Goal: Task Accomplishment & Management: Manage account settings

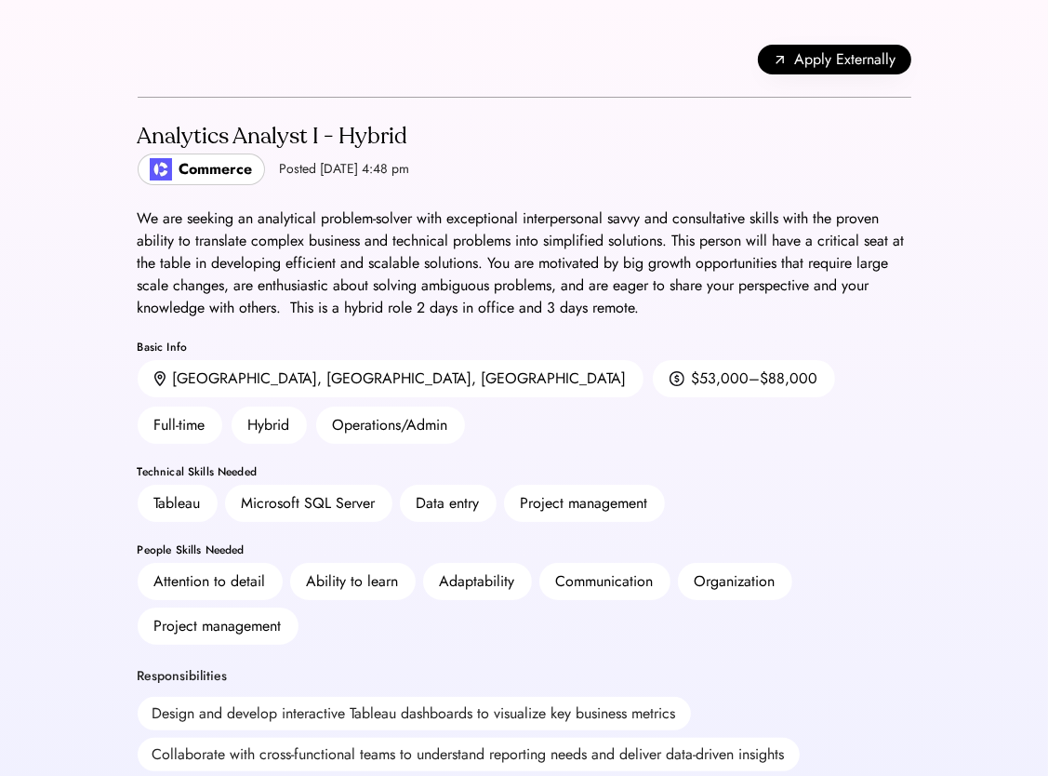
click at [212, 241] on div "We are seeking an analytical problem-solver with exceptional interpersonal savv…" at bounding box center [525, 263] width 774 height 112
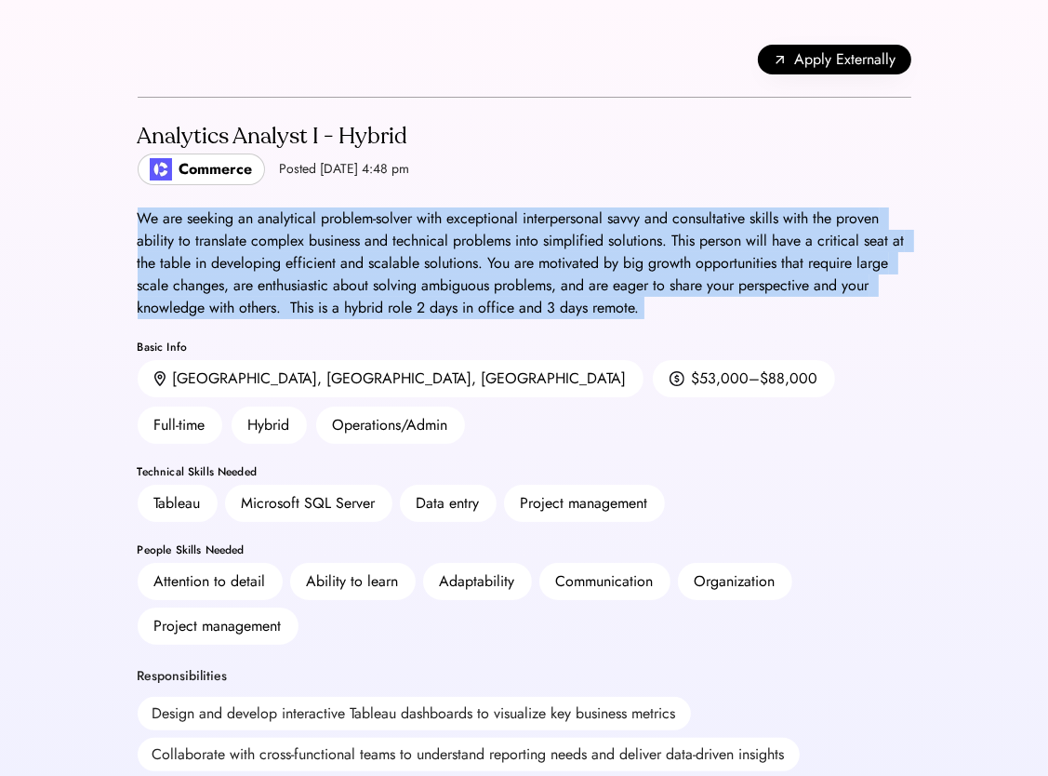
click at [212, 241] on div "We are seeking an analytical problem-solver with exceptional interpersonal savv…" at bounding box center [525, 263] width 774 height 112
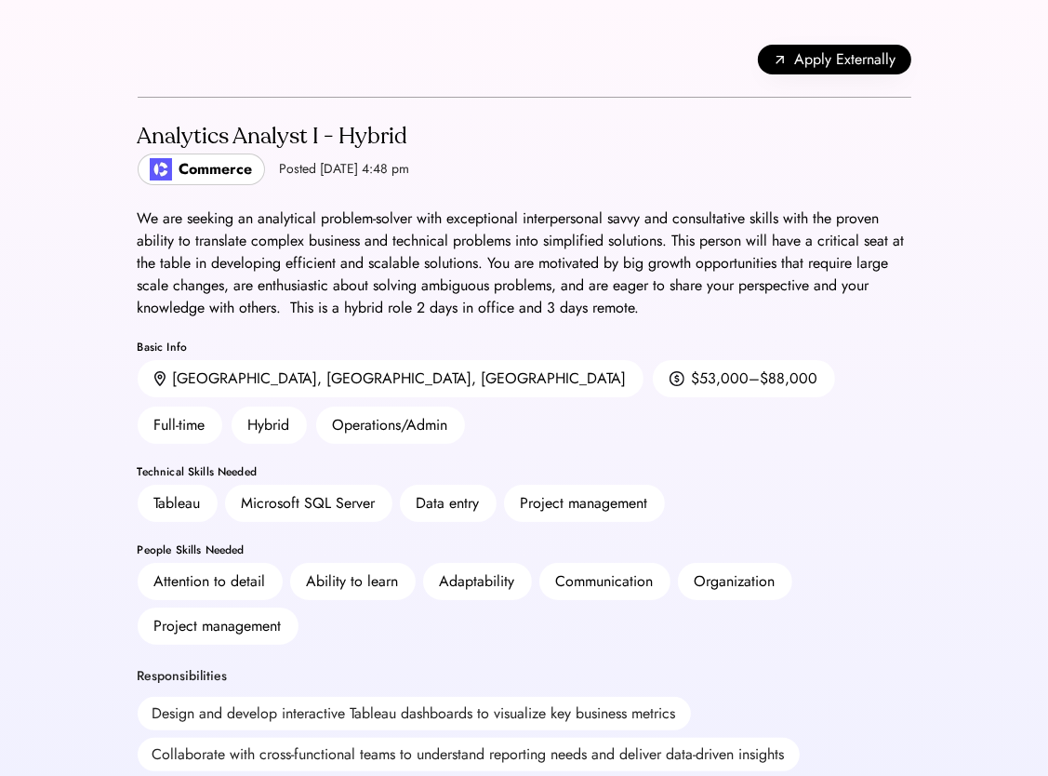
click at [287, 140] on div "Analytics Analyst I - Hybrid" at bounding box center [274, 137] width 273 height 30
copy div "Analytics Analyst I - Hybrid"
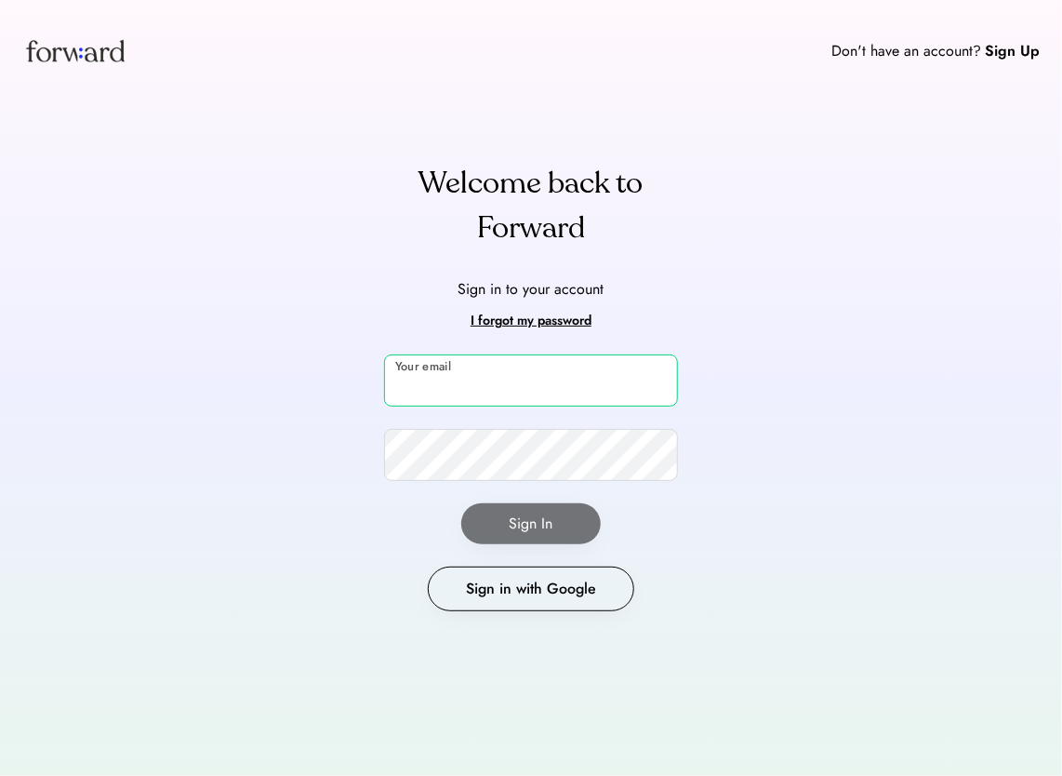
click at [455, 382] on input "email" at bounding box center [531, 380] width 294 height 52
type input "**********"
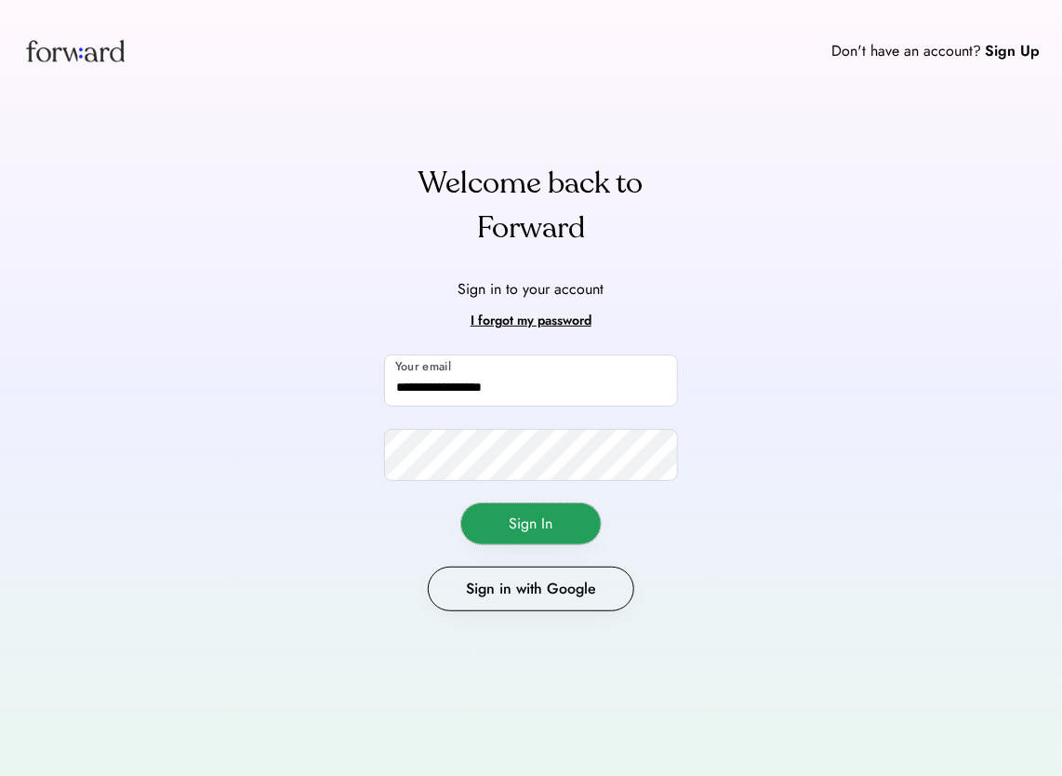
click at [515, 530] on button "Sign In" at bounding box center [531, 523] width 140 height 41
click at [554, 524] on button "Sign In" at bounding box center [531, 523] width 140 height 41
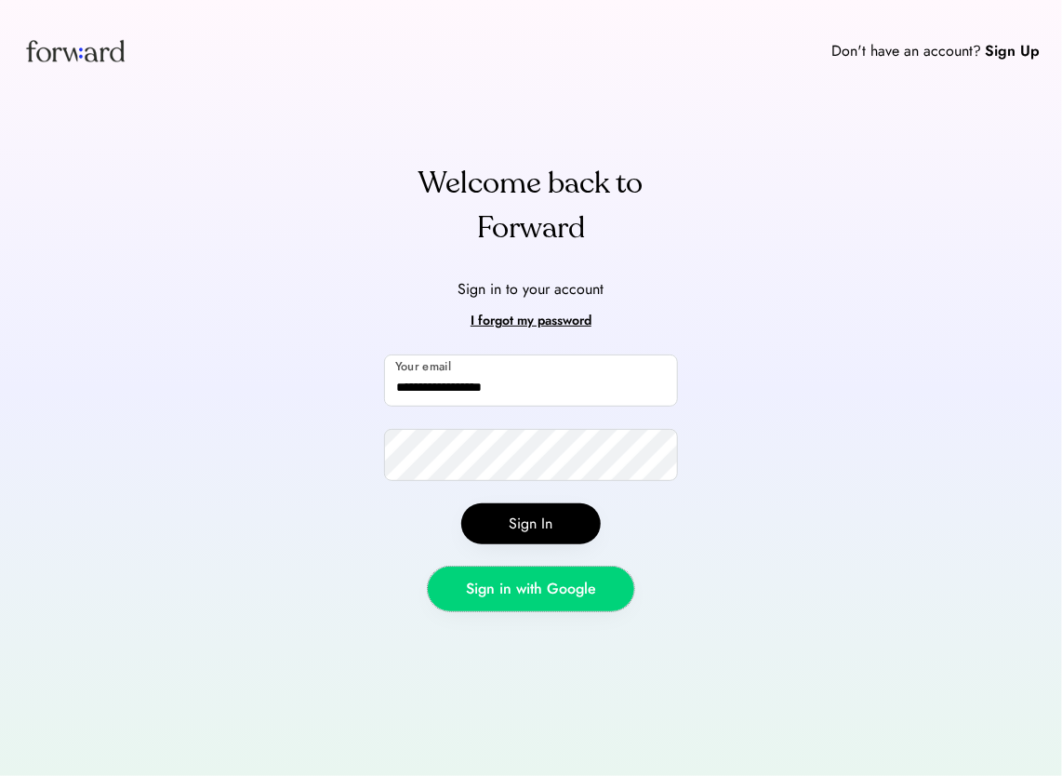
click at [481, 572] on button "Sign in with Google" at bounding box center [531, 589] width 207 height 45
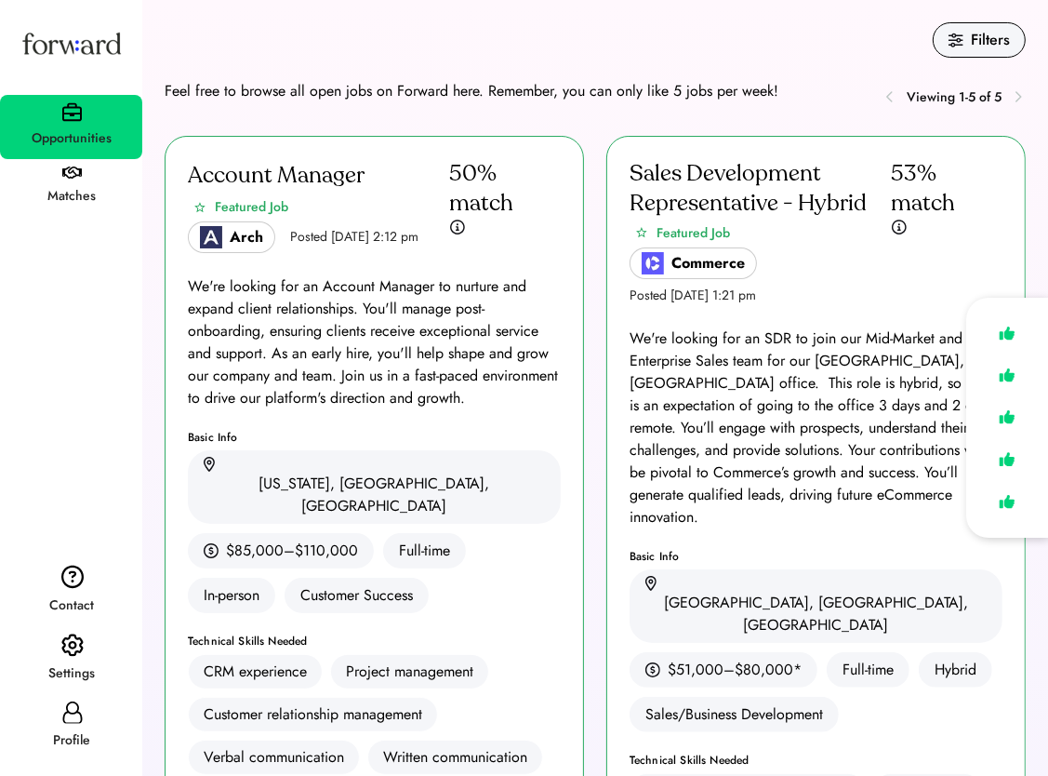
click at [83, 709] on div "Profile" at bounding box center [71, 727] width 142 height 67
select select "*******"
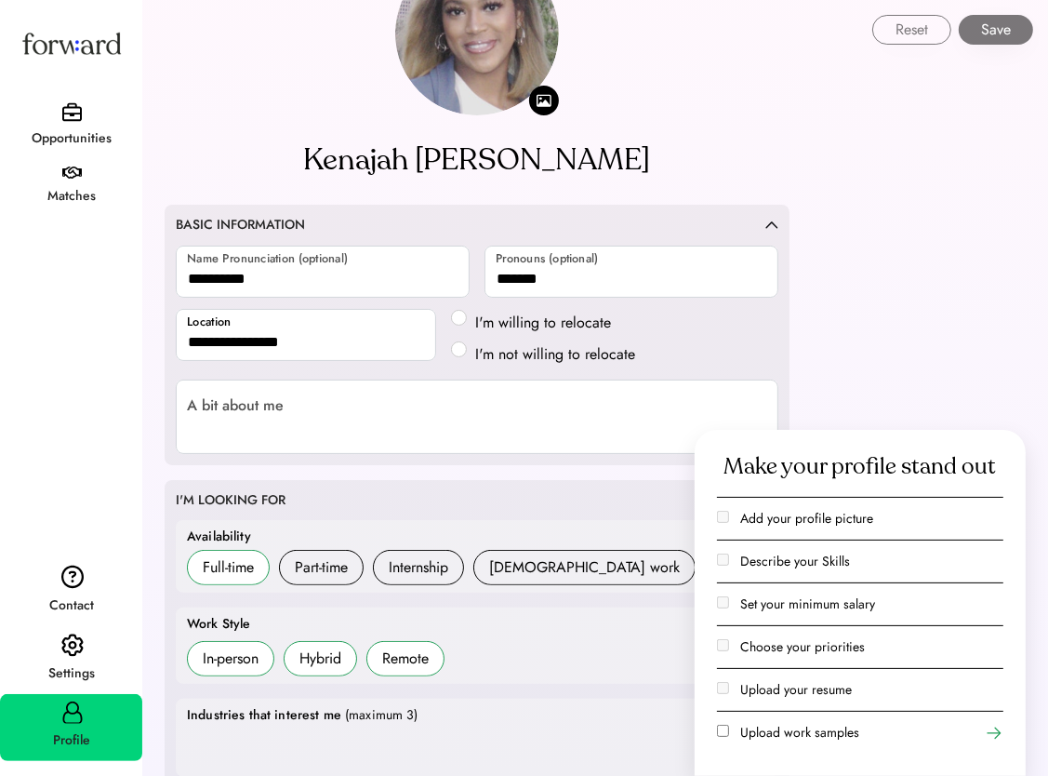
scroll to position [76, 0]
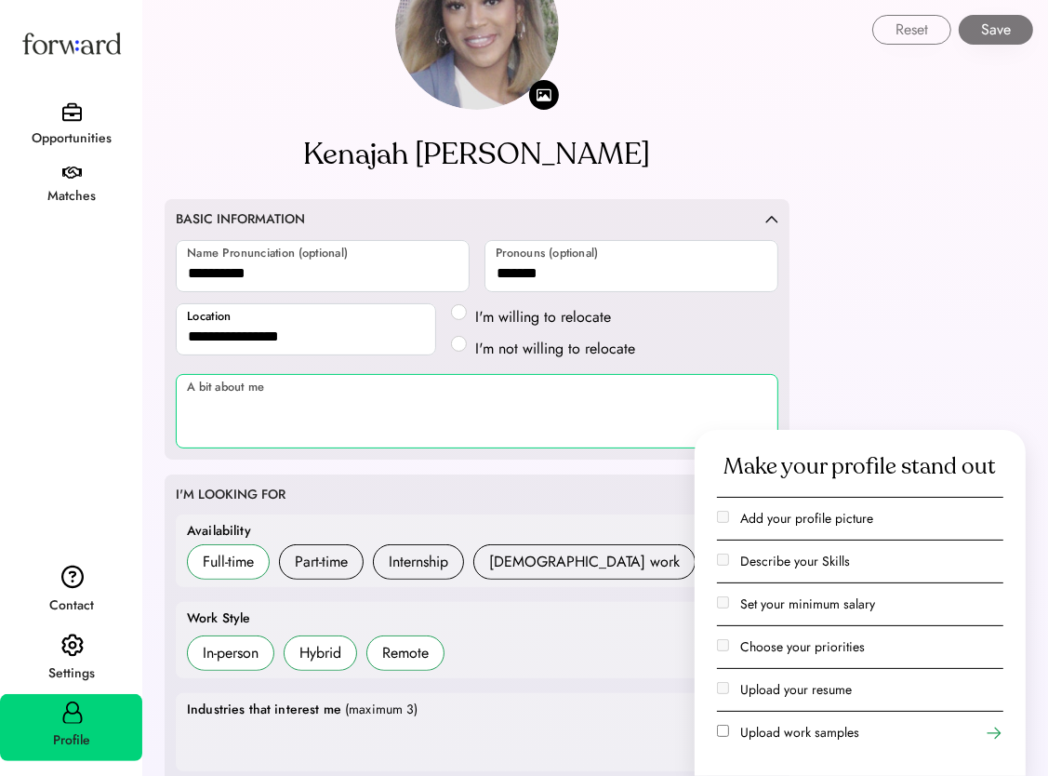
click at [341, 430] on textarea at bounding box center [477, 411] width 603 height 74
type textarea "*"
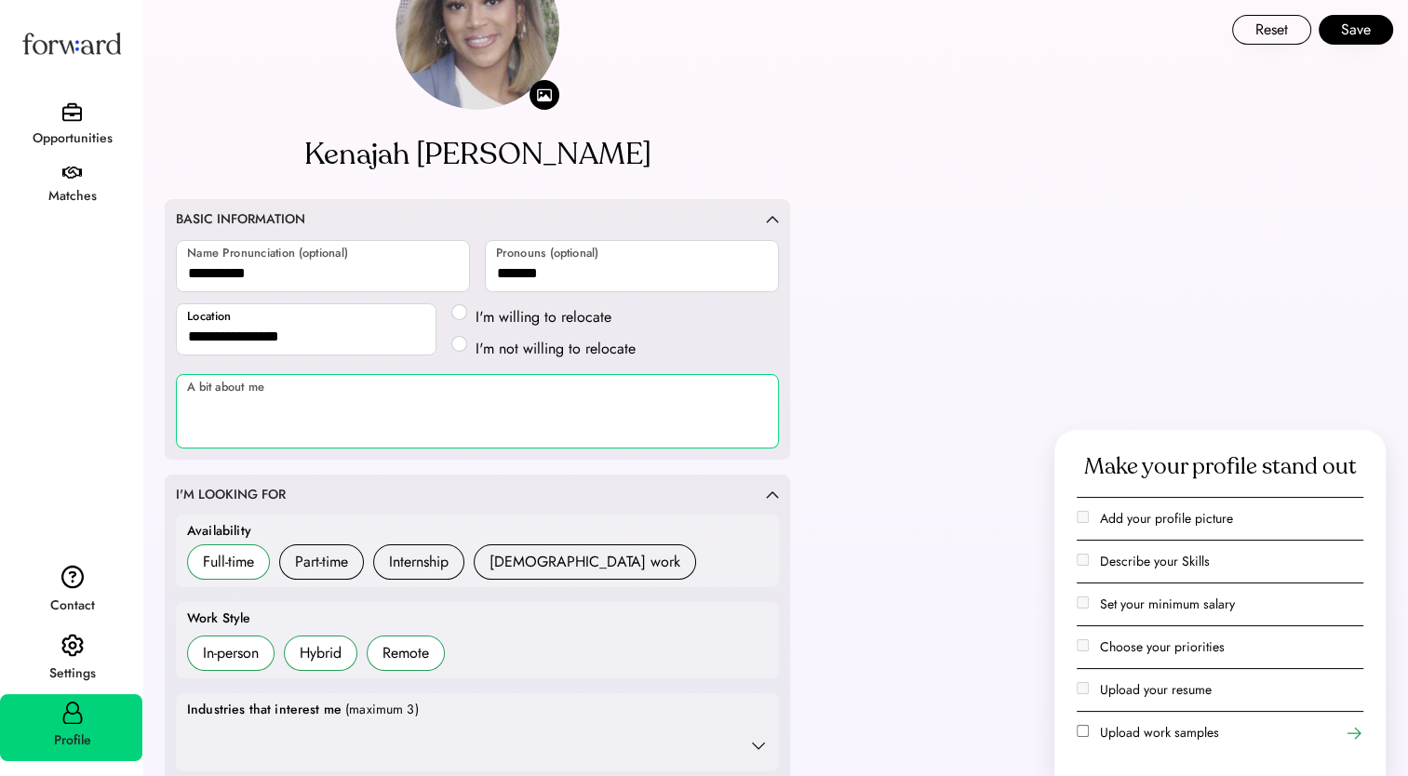
click at [350, 436] on textarea at bounding box center [477, 411] width 603 height 74
click at [239, 389] on textarea at bounding box center [477, 411] width 603 height 74
